Goal: Task Accomplishment & Management: Manage account settings

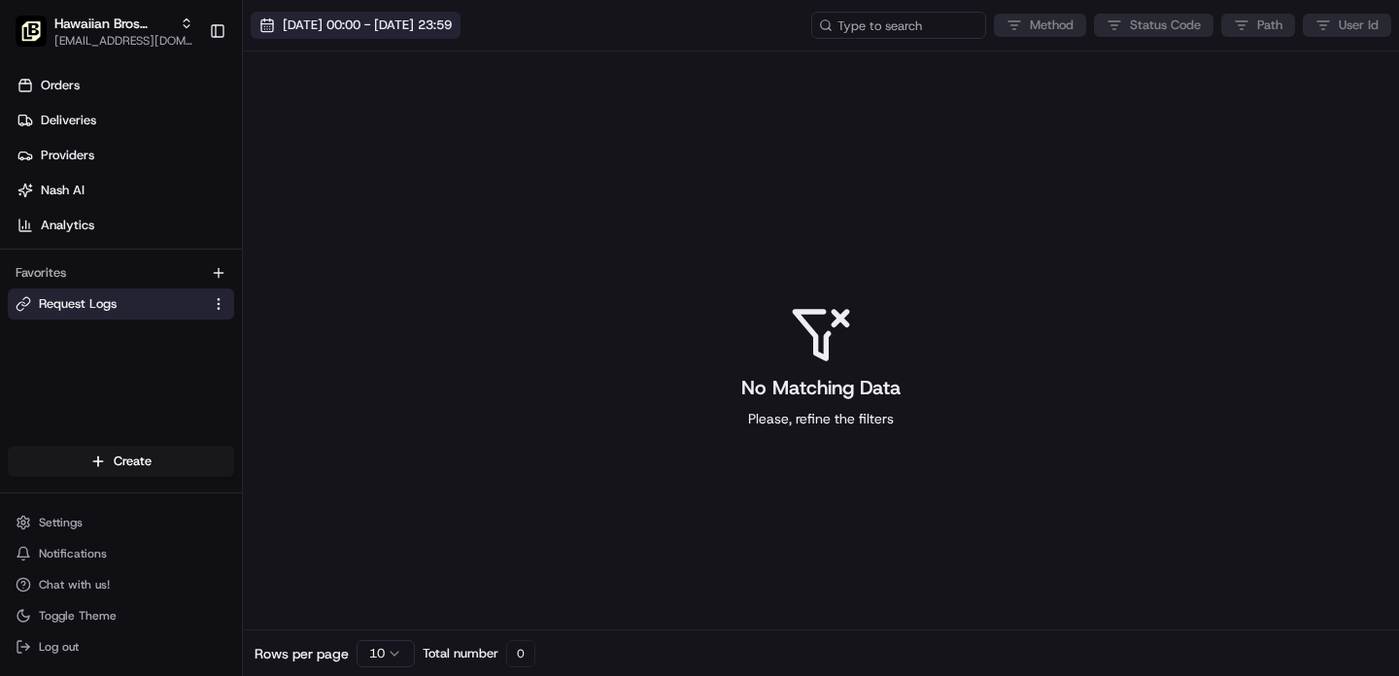
click at [406, 16] on button "[DATE] 00:00 - [DATE] 23:59" at bounding box center [356, 25] width 210 height 27
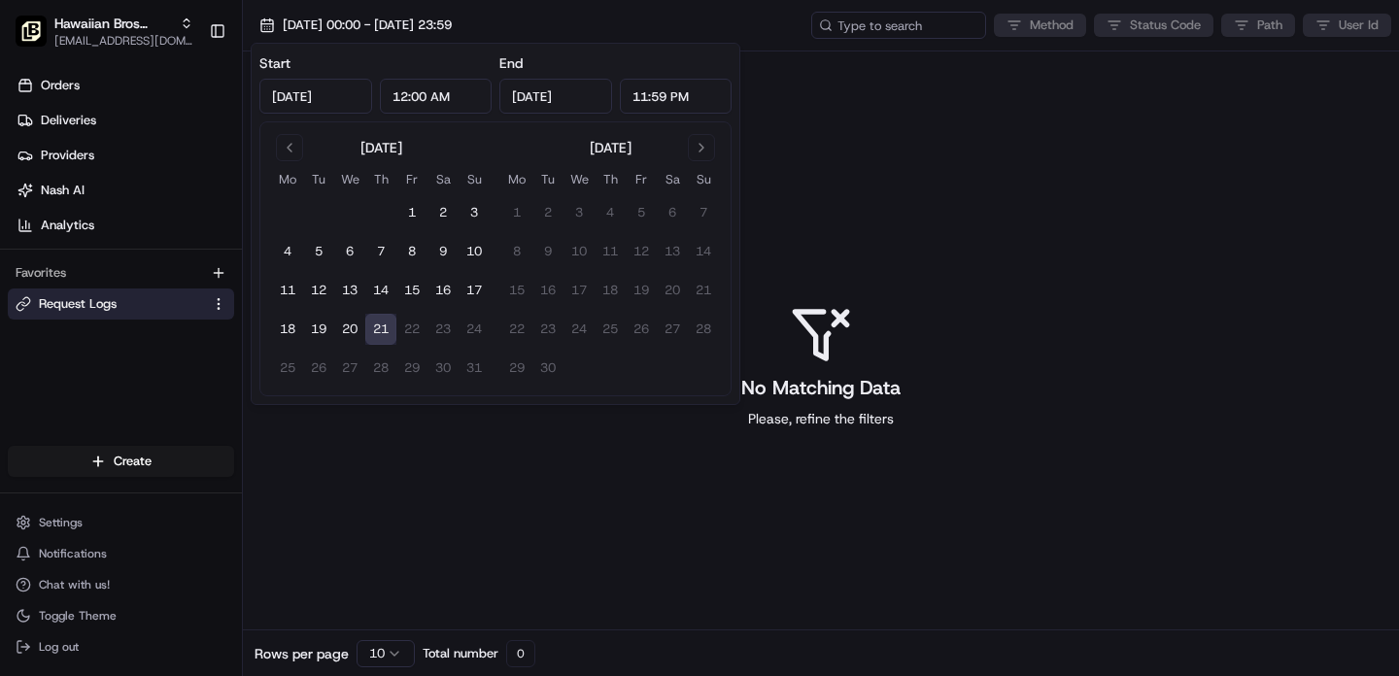
click at [381, 330] on button "21" at bounding box center [380, 329] width 31 height 31
click at [382, 330] on button "21" at bounding box center [380, 329] width 31 height 31
click at [430, 520] on div "No Matching Data Please, refine the filters" at bounding box center [821, 367] width 1156 height 630
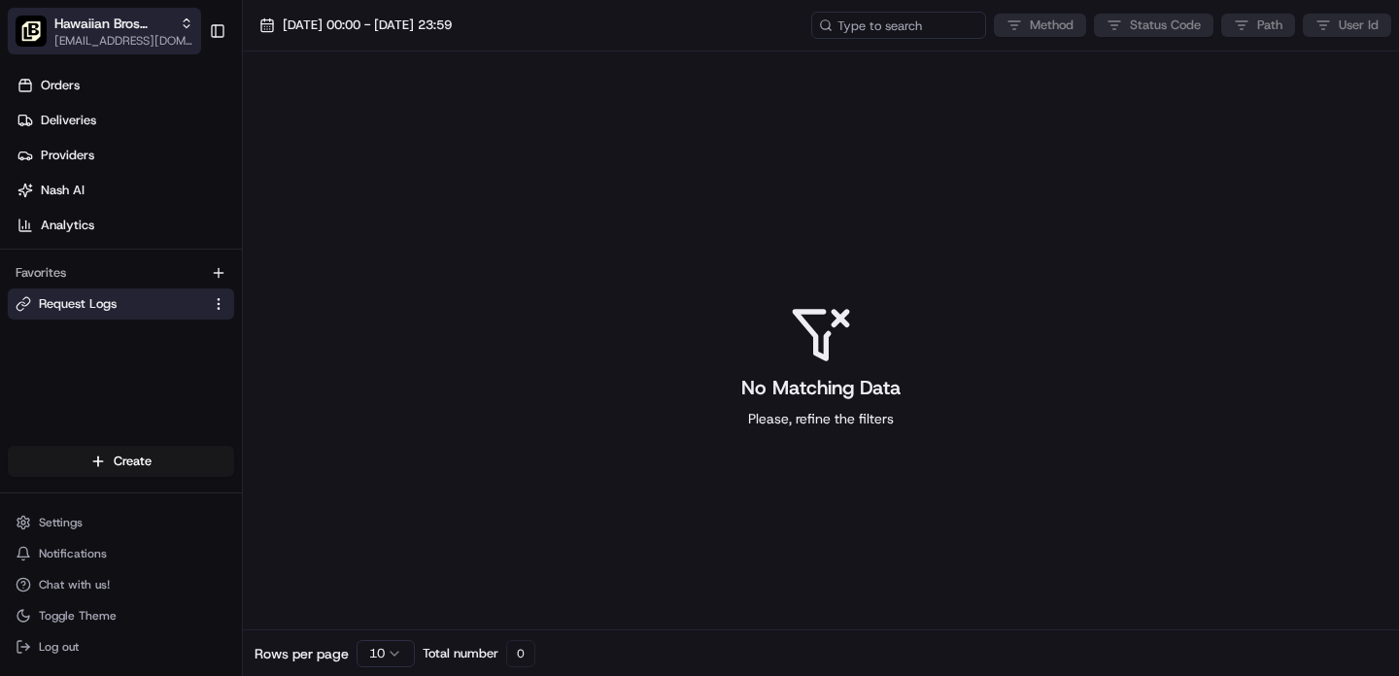
click at [149, 26] on span "Hawaiian Bros (Addison TX_Belt Line)" at bounding box center [113, 23] width 118 height 19
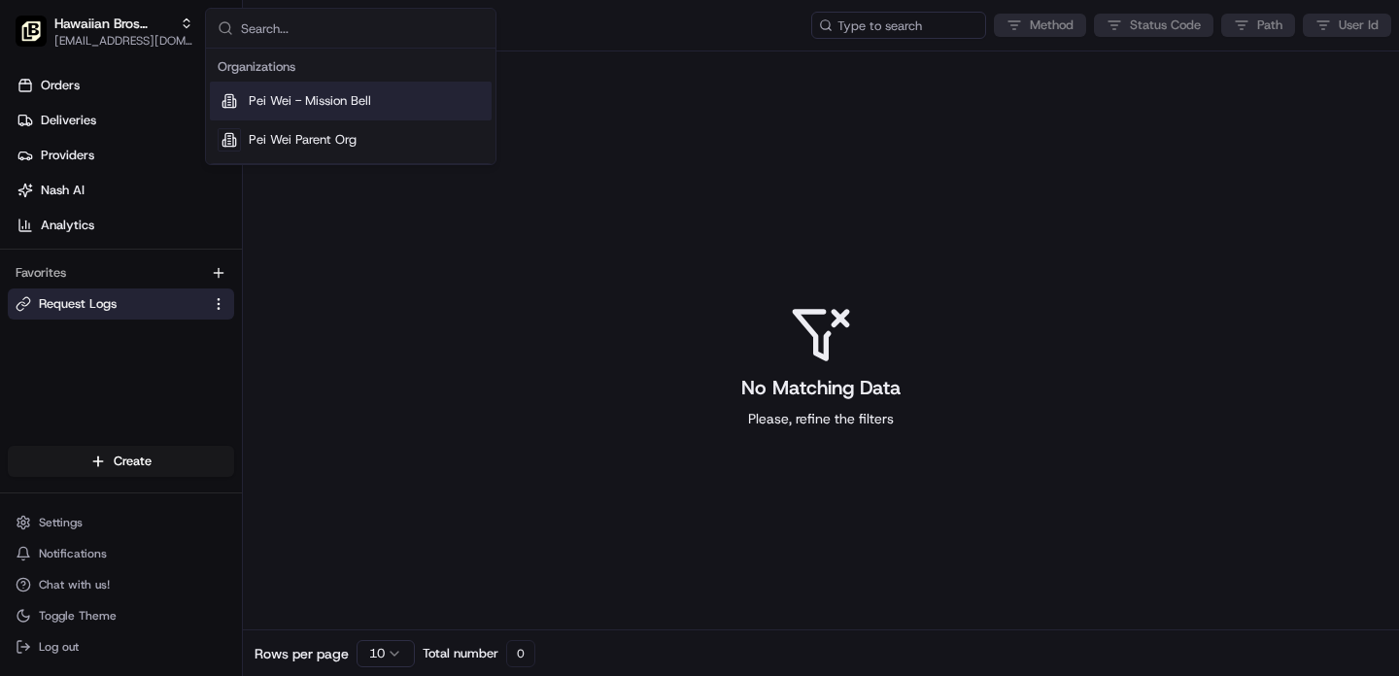
click at [300, 110] on div "Pei Wei - Mission Bell" at bounding box center [351, 101] width 282 height 39
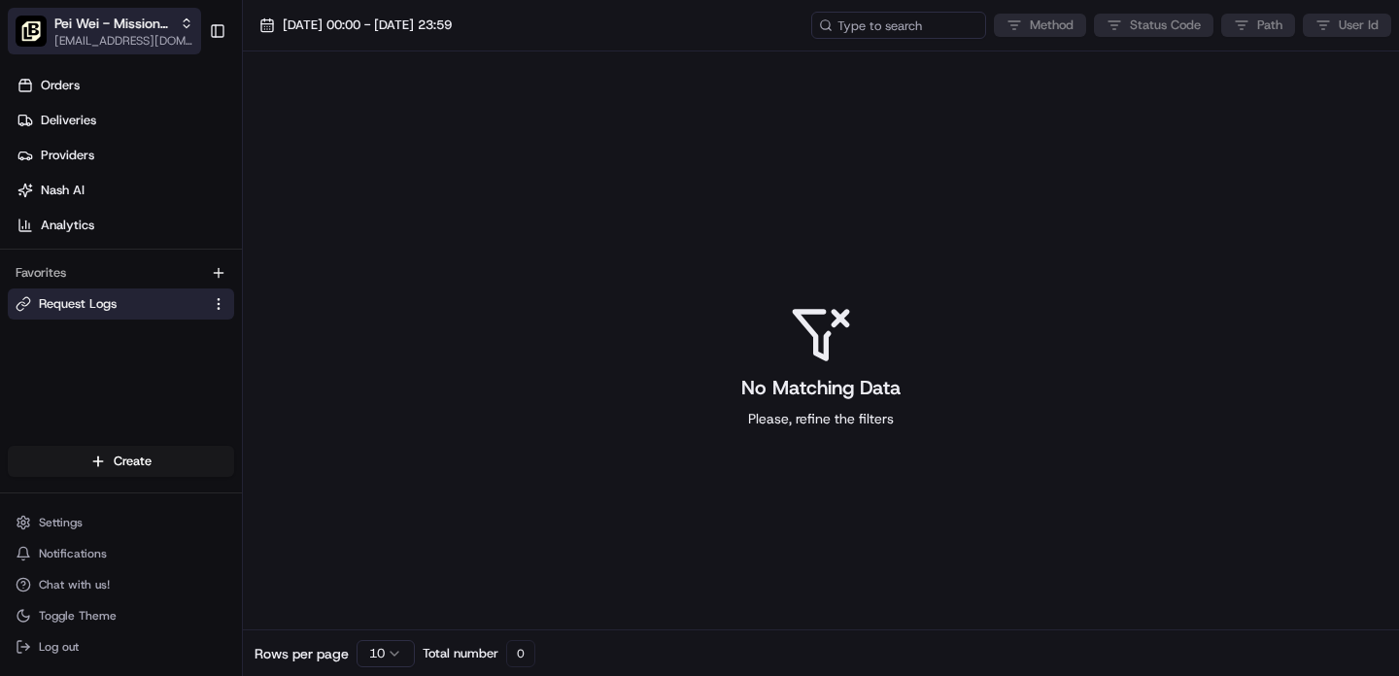
click at [132, 26] on span "Pei Wei - Mission Bell" at bounding box center [113, 23] width 118 height 19
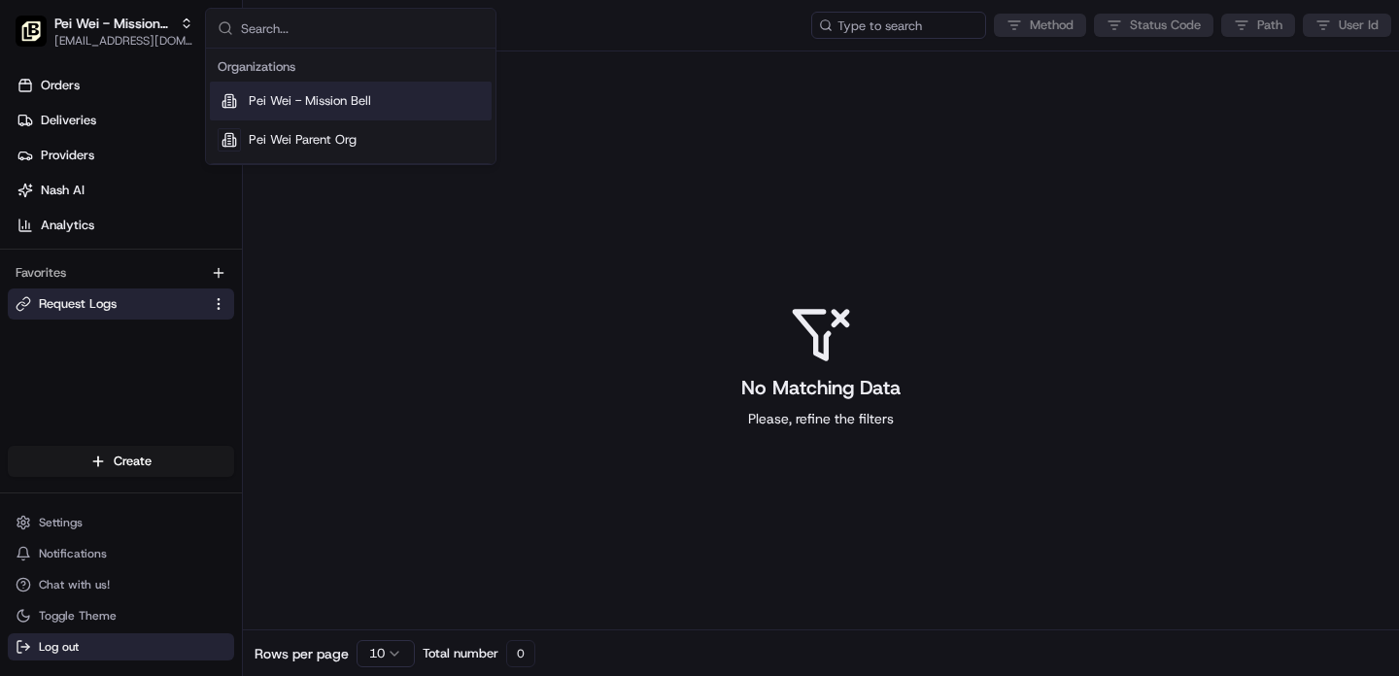
click at [71, 649] on span "Log out" at bounding box center [59, 647] width 40 height 16
